Goal: Task Accomplishment & Management: Use online tool/utility

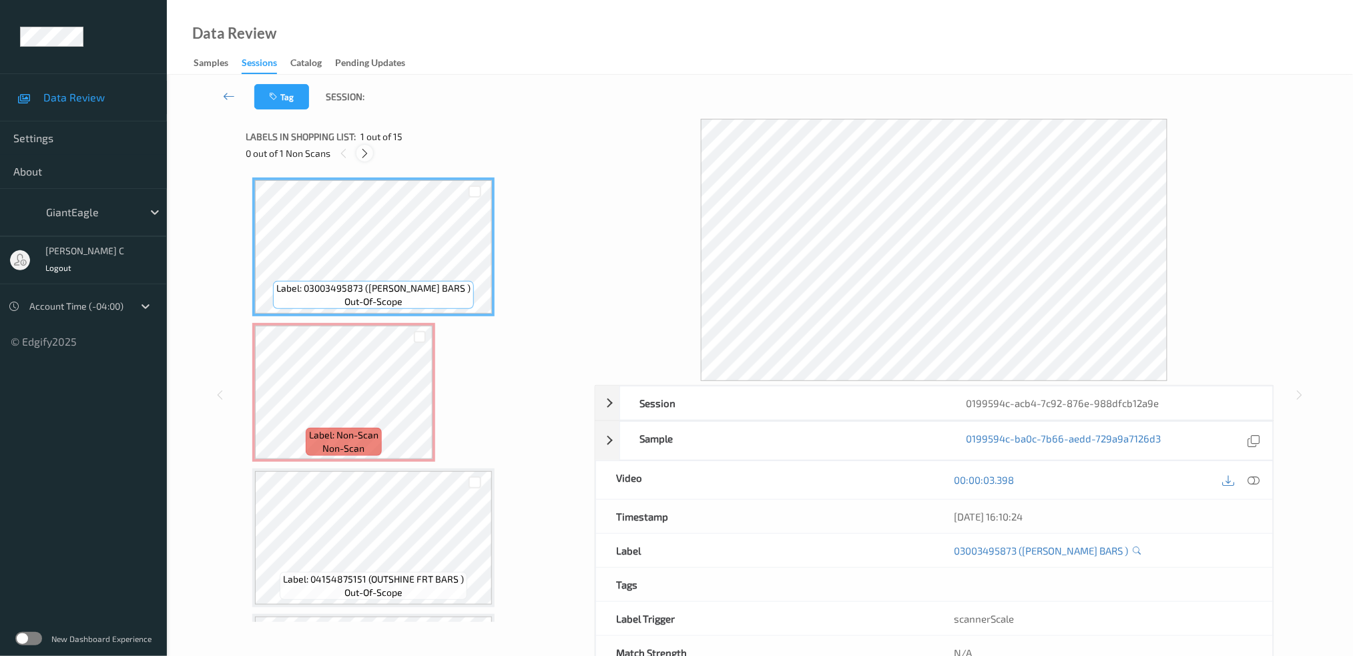
click at [371, 153] on div at bounding box center [364, 153] width 17 height 17
click at [1251, 484] on icon at bounding box center [1254, 480] width 12 height 12
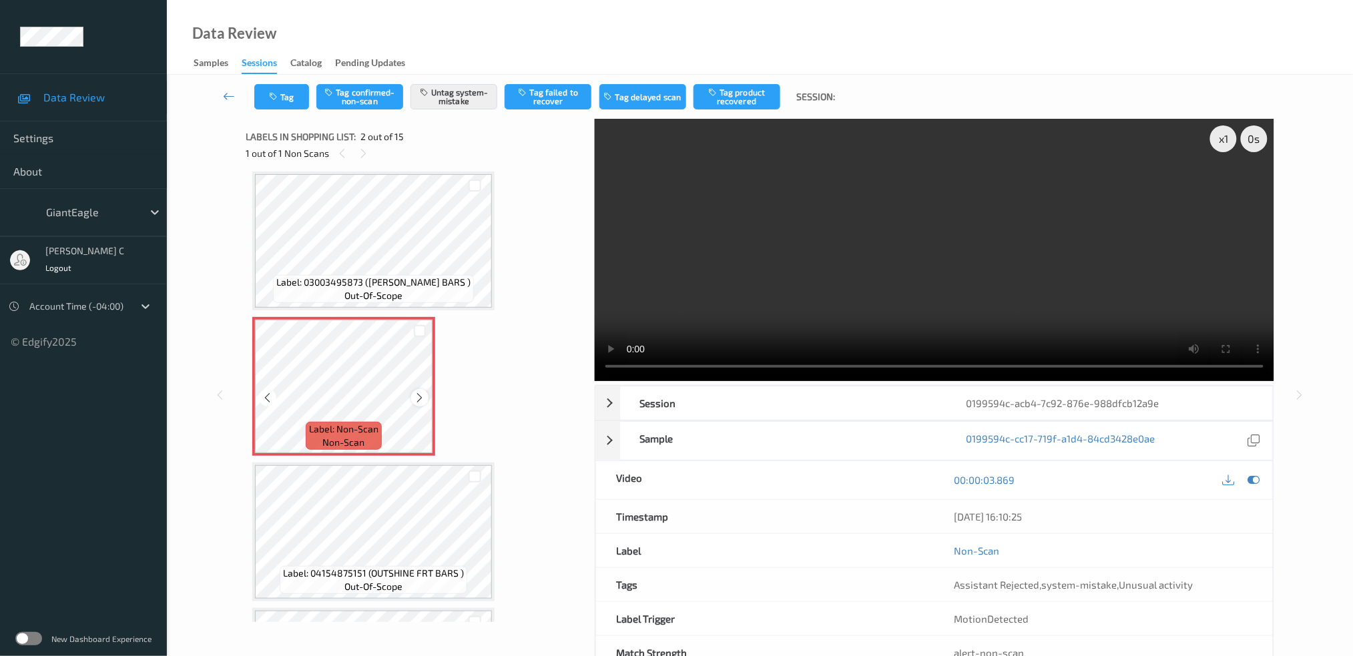
click at [417, 398] on icon at bounding box center [420, 398] width 11 height 12
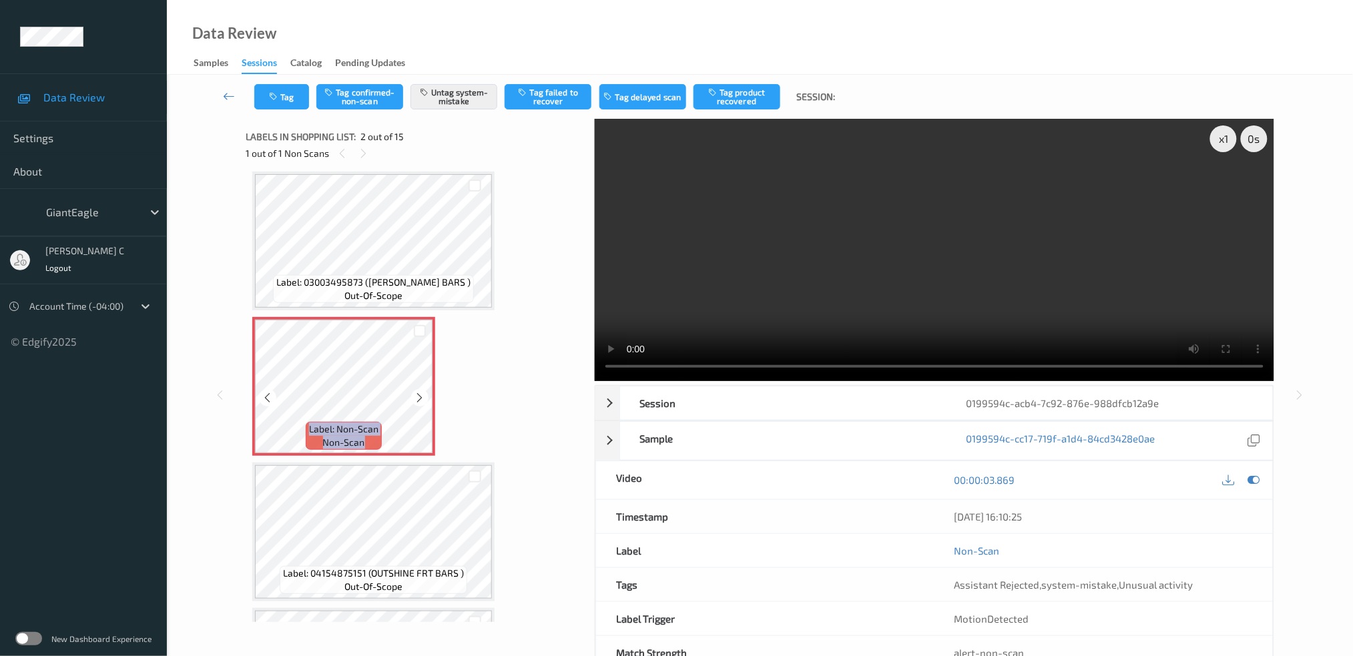
click at [417, 398] on icon at bounding box center [420, 398] width 11 height 12
click at [417, 402] on div at bounding box center [419, 397] width 17 height 17
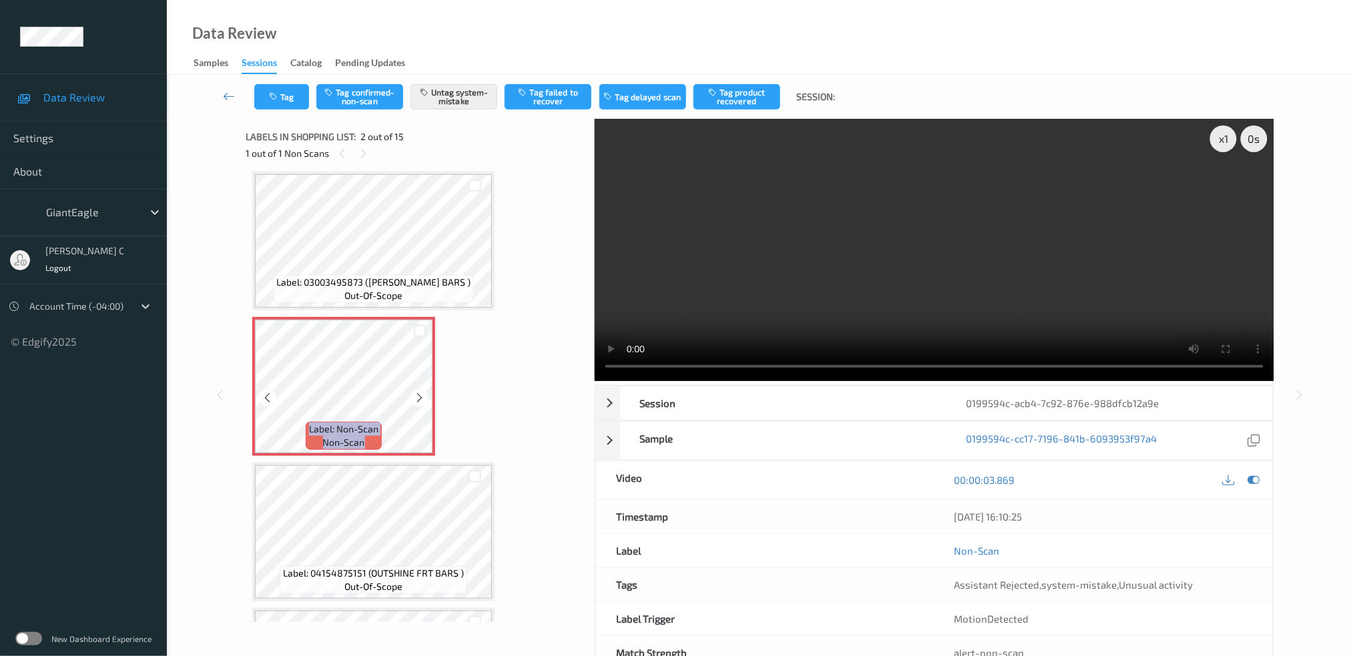
click at [417, 402] on div at bounding box center [419, 397] width 17 height 17
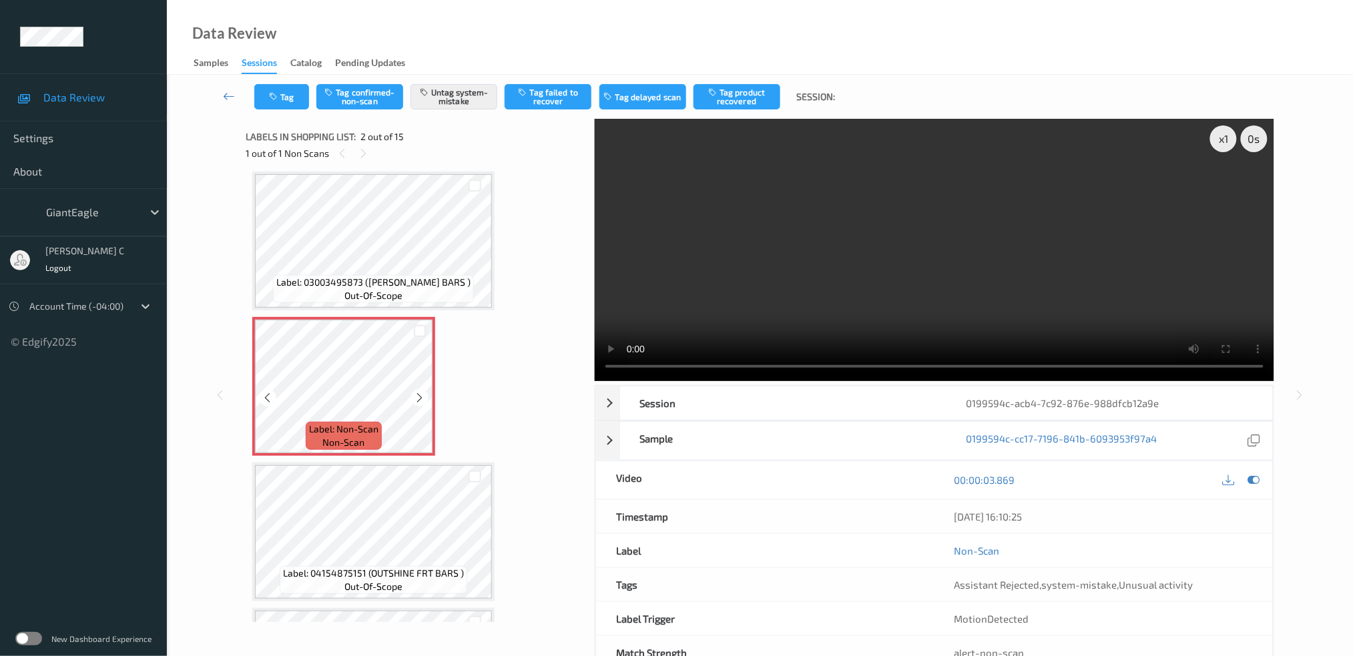
click at [417, 402] on div at bounding box center [419, 397] width 17 height 17
click at [328, 423] on span "Label: Non-Scan" at bounding box center [343, 429] width 69 height 13
click at [1250, 478] on icon at bounding box center [1254, 480] width 12 height 12
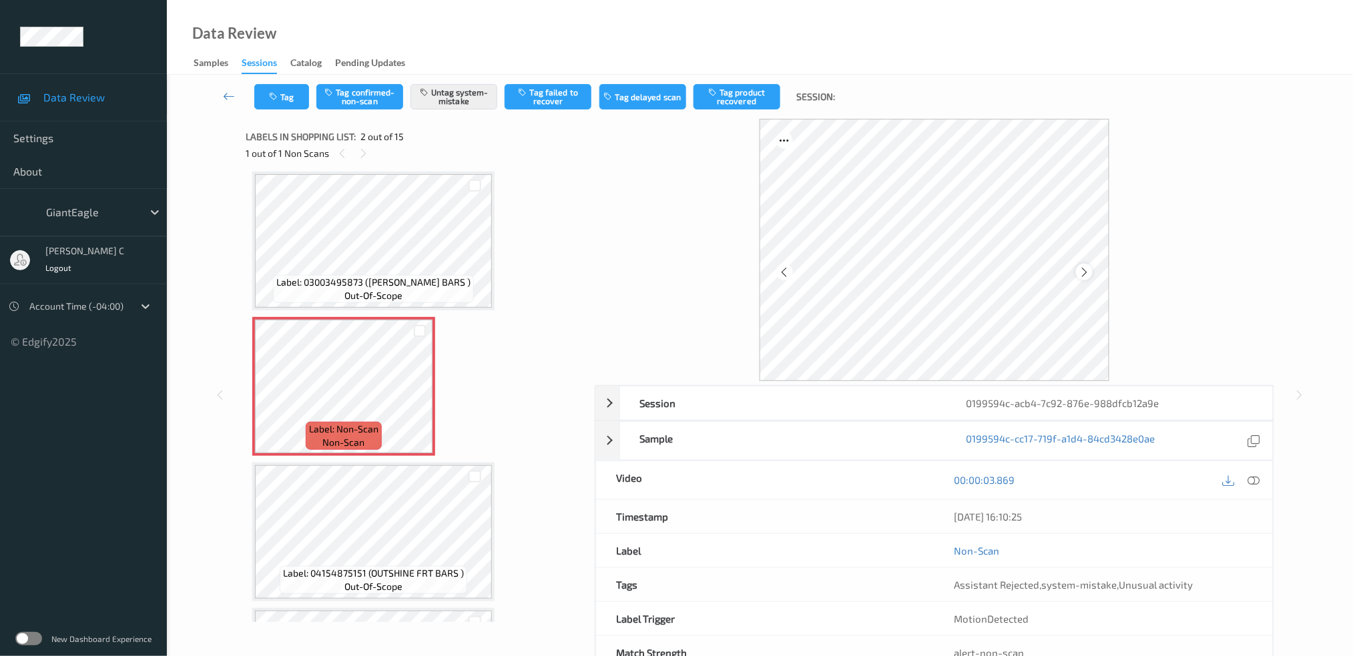
click at [1083, 266] on div at bounding box center [1084, 272] width 17 height 17
click at [1083, 266] on icon at bounding box center [1084, 272] width 11 height 12
click at [419, 399] on icon at bounding box center [420, 398] width 11 height 12
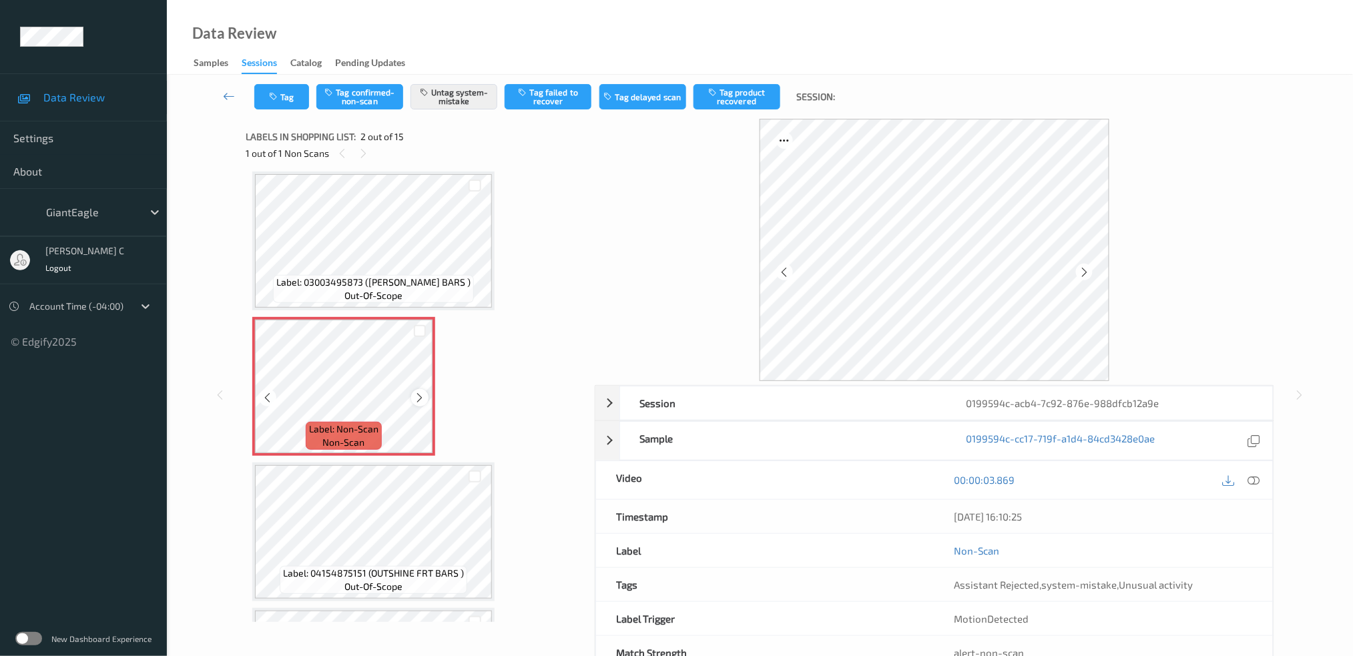
click at [419, 397] on icon at bounding box center [420, 398] width 11 height 12
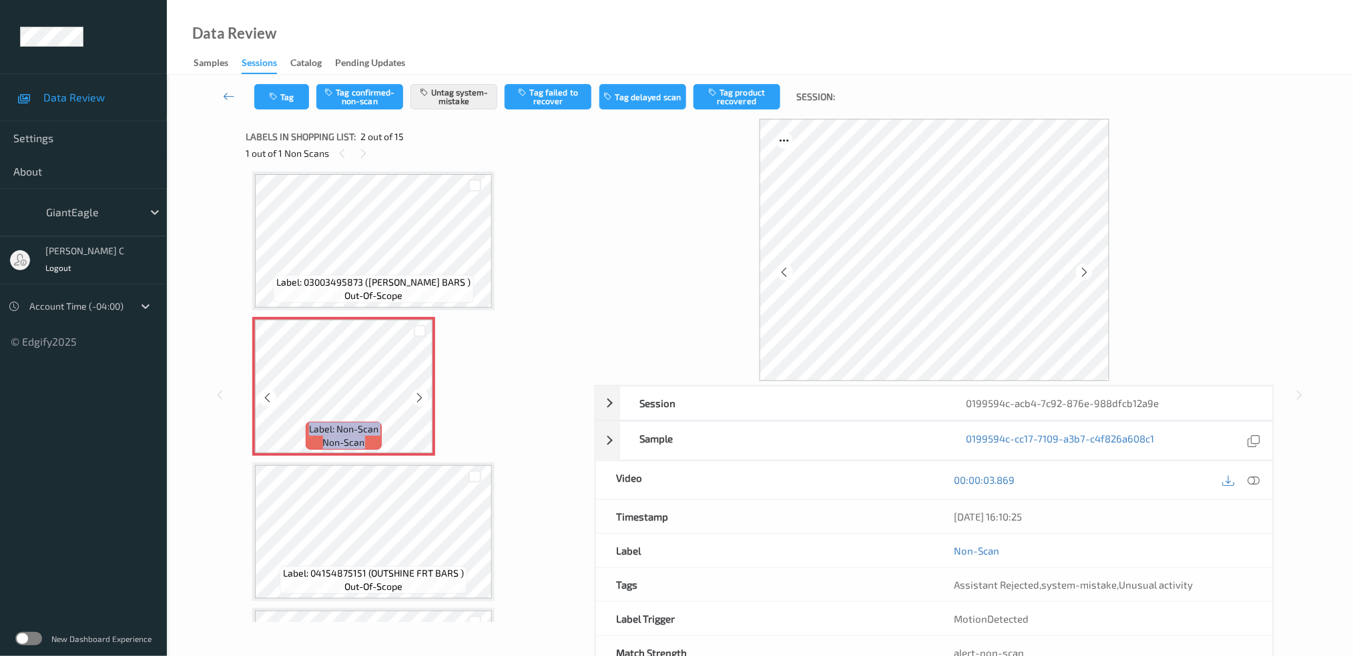
click at [419, 397] on icon at bounding box center [420, 398] width 11 height 12
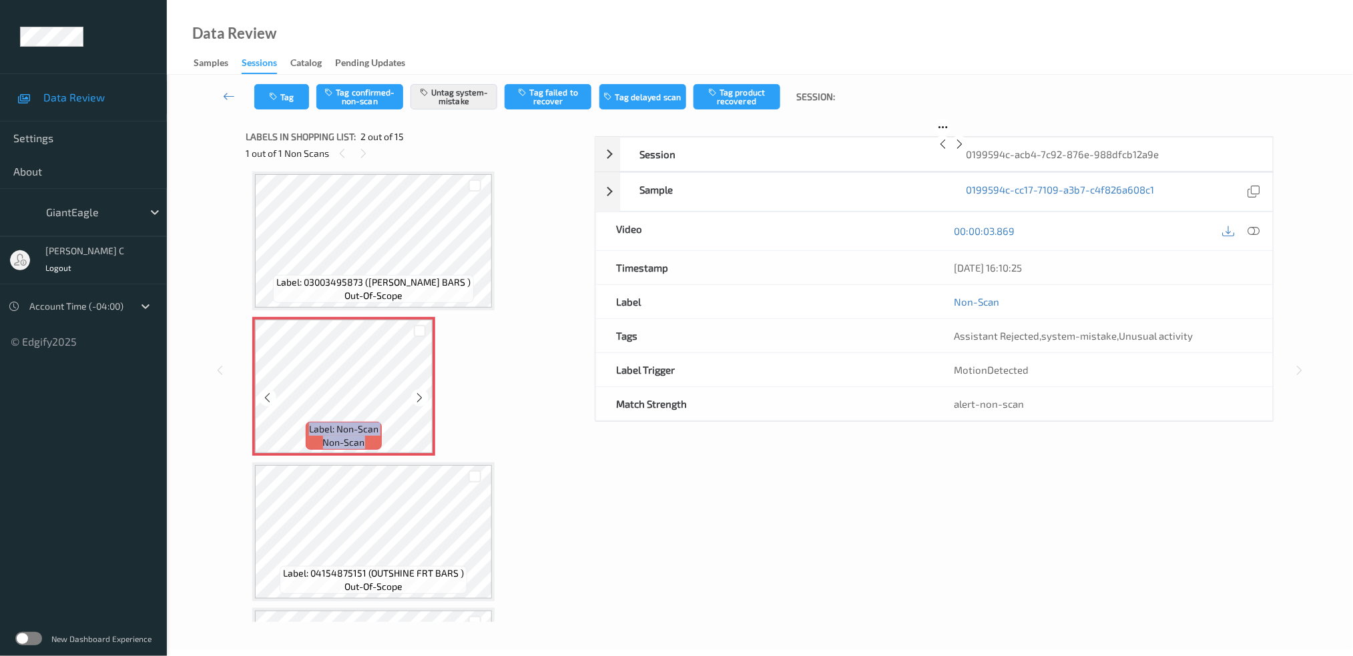
click at [419, 397] on icon at bounding box center [420, 398] width 11 height 12
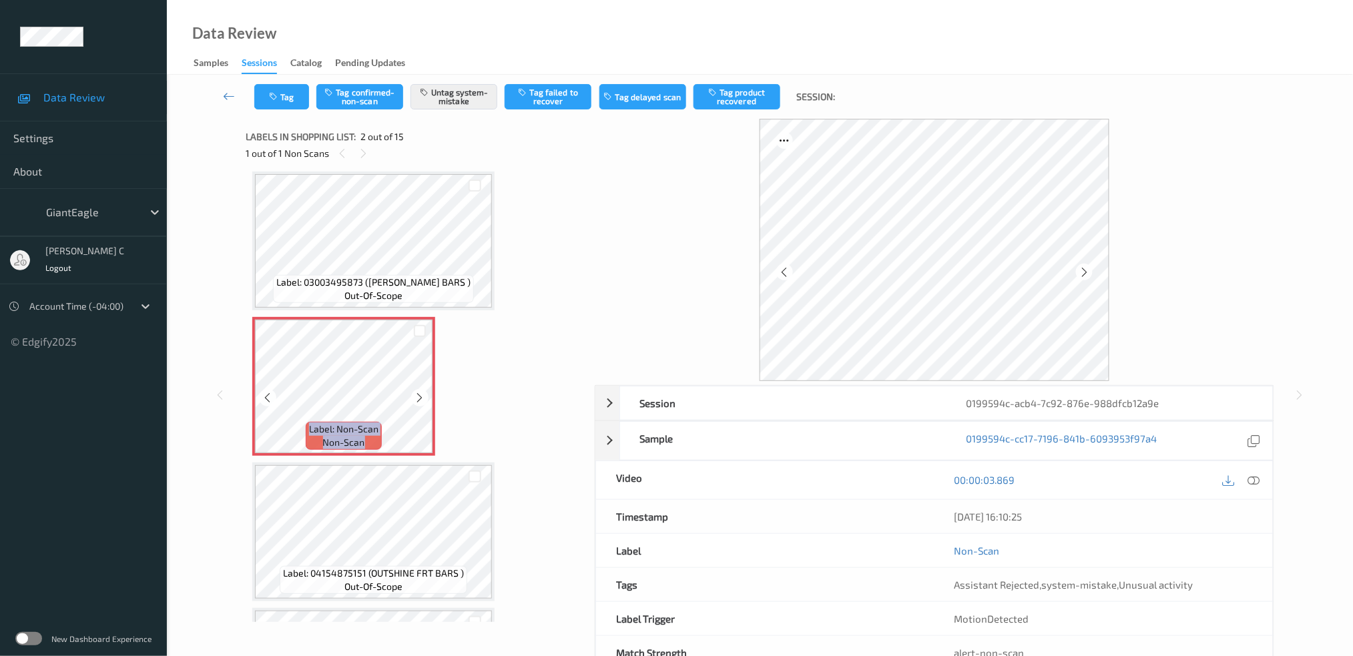
click at [419, 397] on icon at bounding box center [420, 398] width 11 height 12
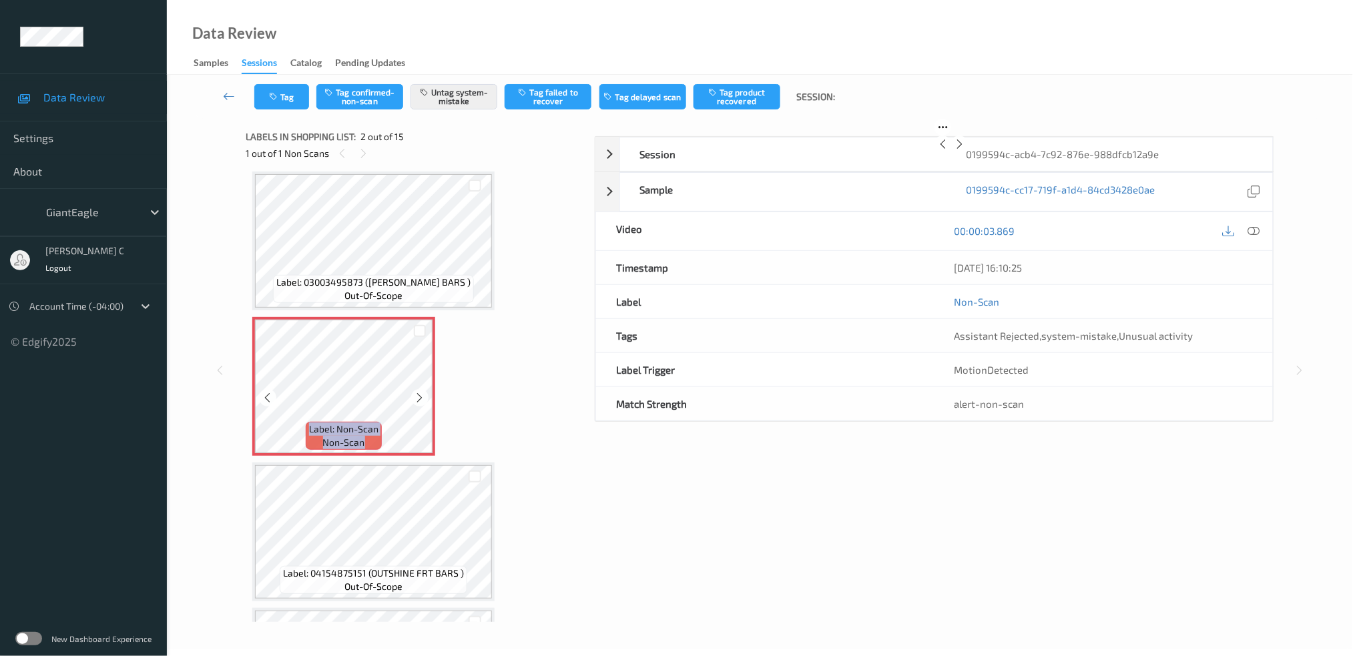
click at [419, 397] on icon at bounding box center [420, 398] width 11 height 12
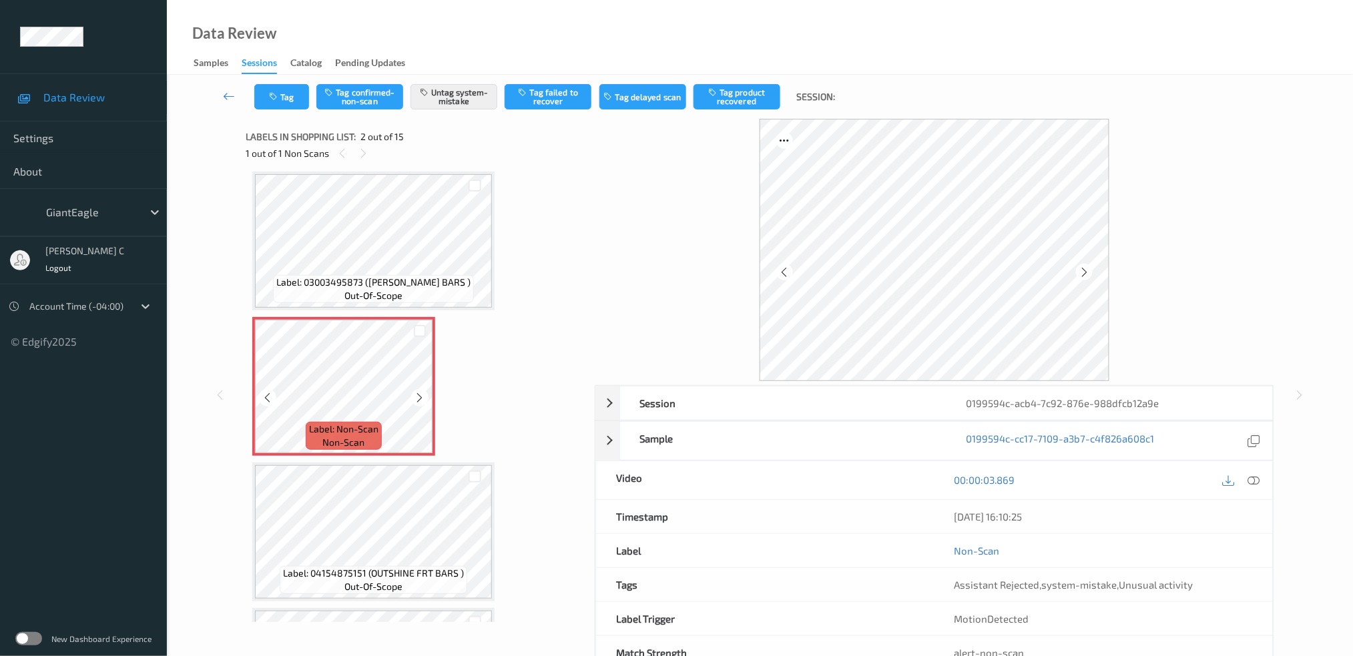
click at [419, 397] on div "Label: Non-Scan non-scan" at bounding box center [343, 386] width 183 height 139
click at [419, 397] on icon at bounding box center [420, 398] width 11 height 12
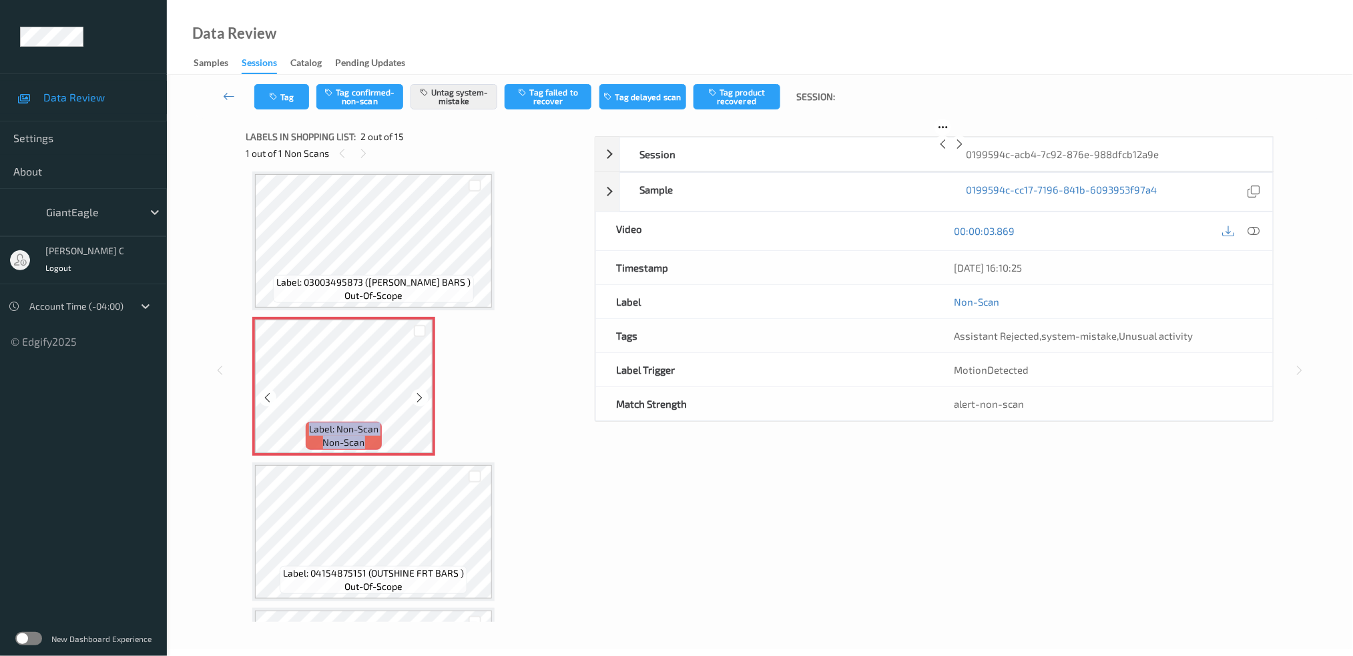
click at [419, 397] on icon at bounding box center [420, 398] width 11 height 12
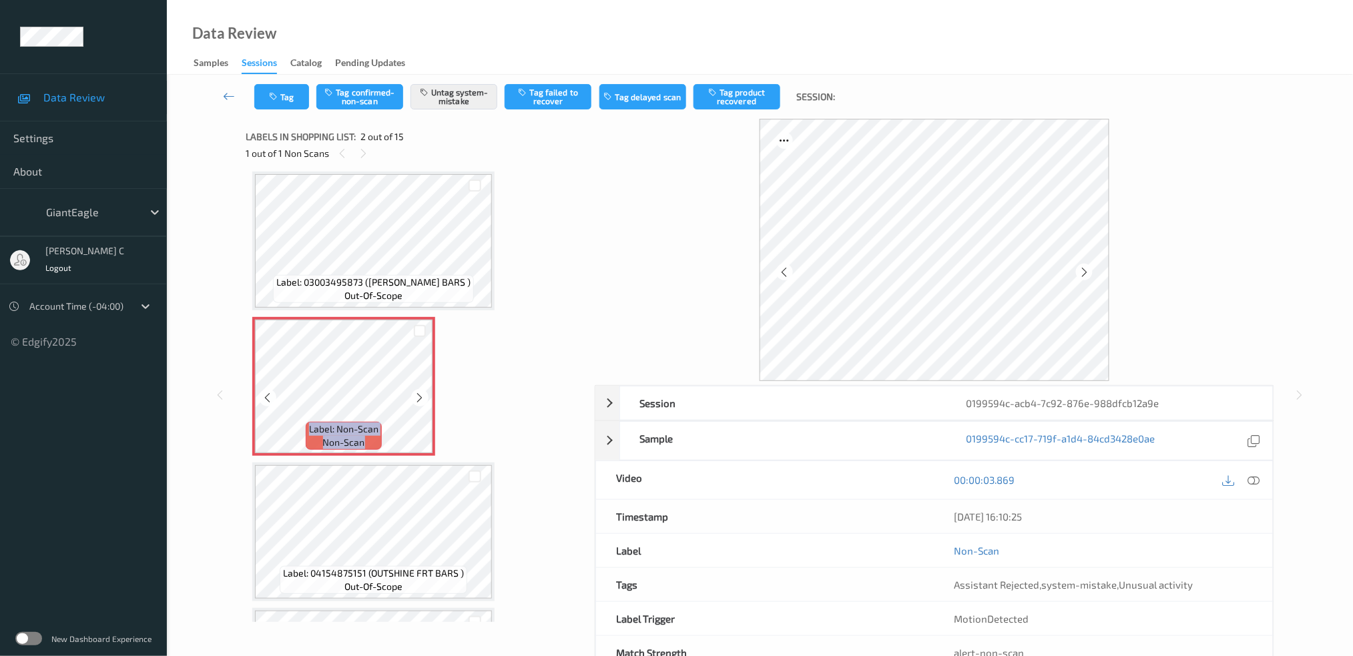
click at [419, 397] on icon at bounding box center [420, 398] width 11 height 12
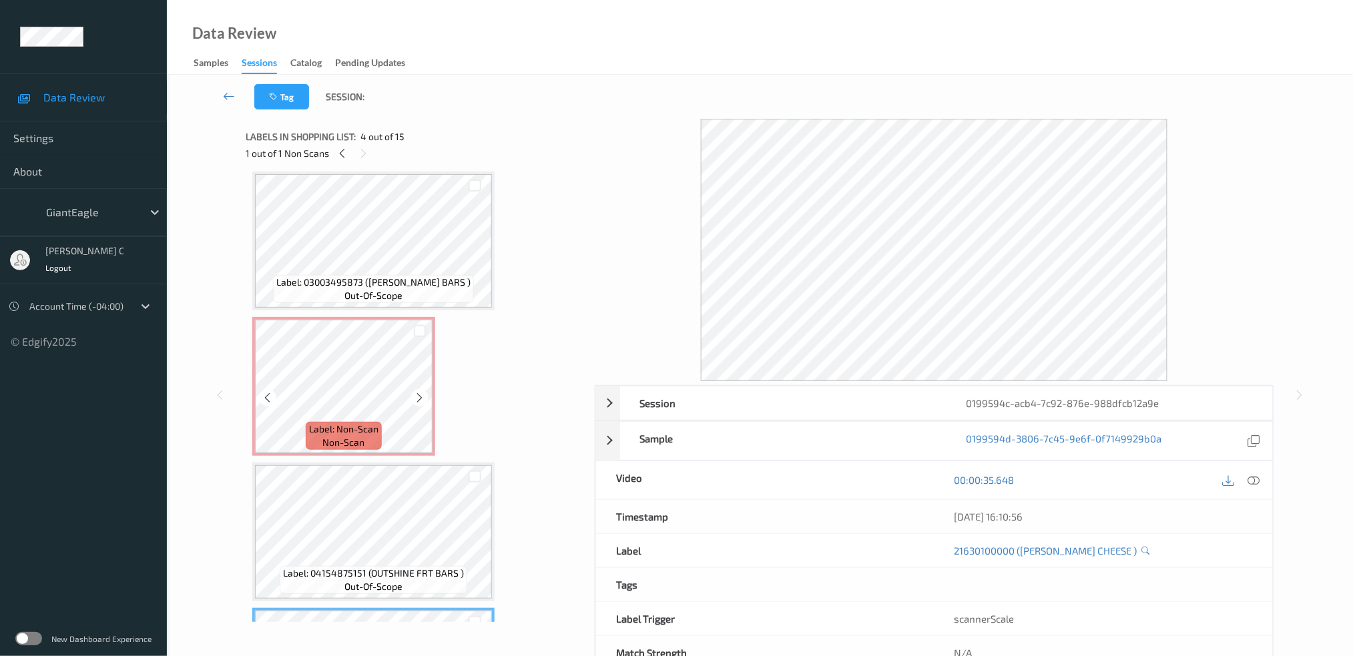
click at [316, 317] on div "Label: Non-Scan non-scan" at bounding box center [343, 386] width 183 height 139
